Goal: Task Accomplishment & Management: Complete application form

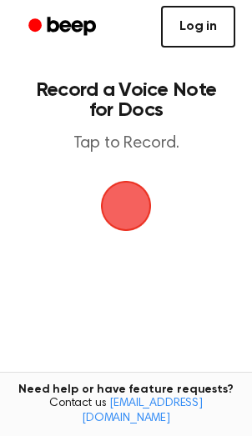
scroll to position [7, 0]
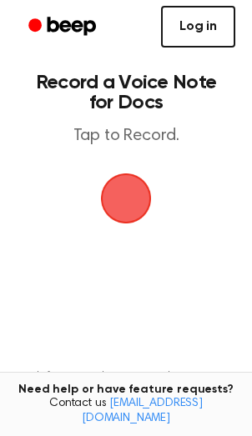
click at [198, 20] on link "Log in" at bounding box center [198, 27] width 74 height 42
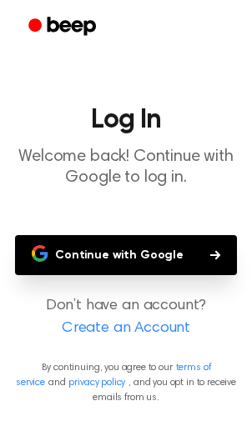
click at [182, 252] on button "Continue with Google" at bounding box center [126, 255] width 222 height 40
click at [143, 306] on p "Don’t have an account? Create an Account" at bounding box center [125, 317] width 225 height 45
click at [137, 328] on link "Create an Account" at bounding box center [126, 328] width 218 height 22
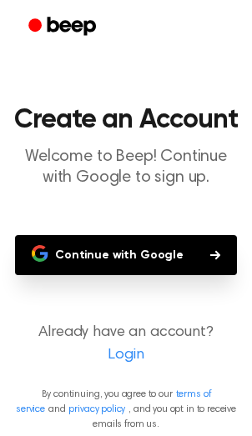
click at [155, 237] on button "Continue with Google" at bounding box center [126, 255] width 222 height 40
